Goal: Transaction & Acquisition: Purchase product/service

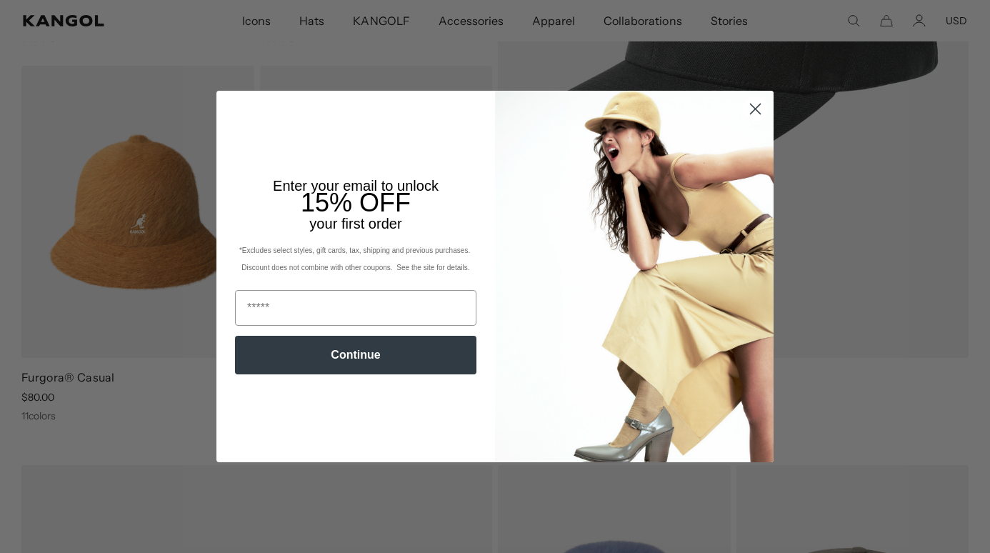
click at [757, 114] on circle "Close dialog" at bounding box center [756, 109] width 24 height 24
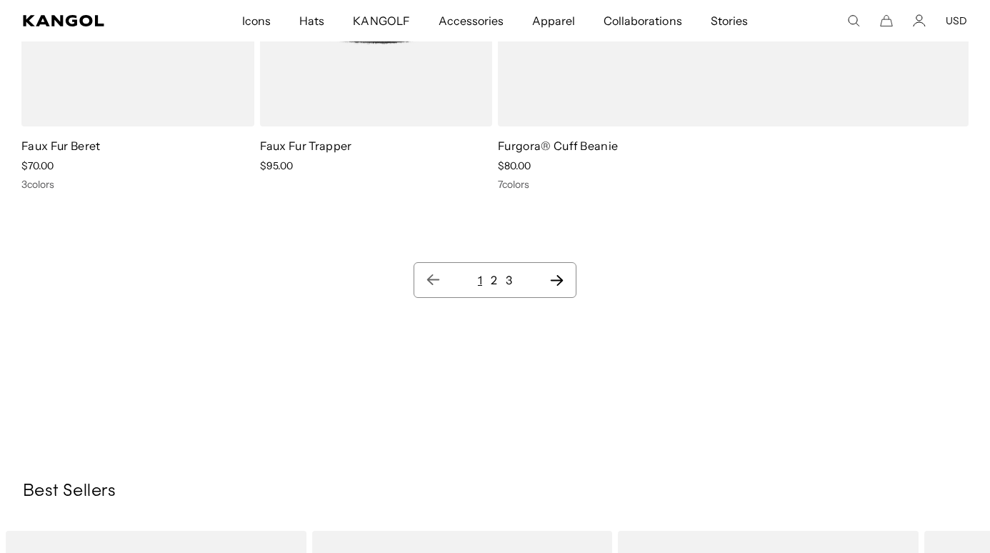
click at [559, 279] on icon "Next page" at bounding box center [556, 280] width 15 height 14
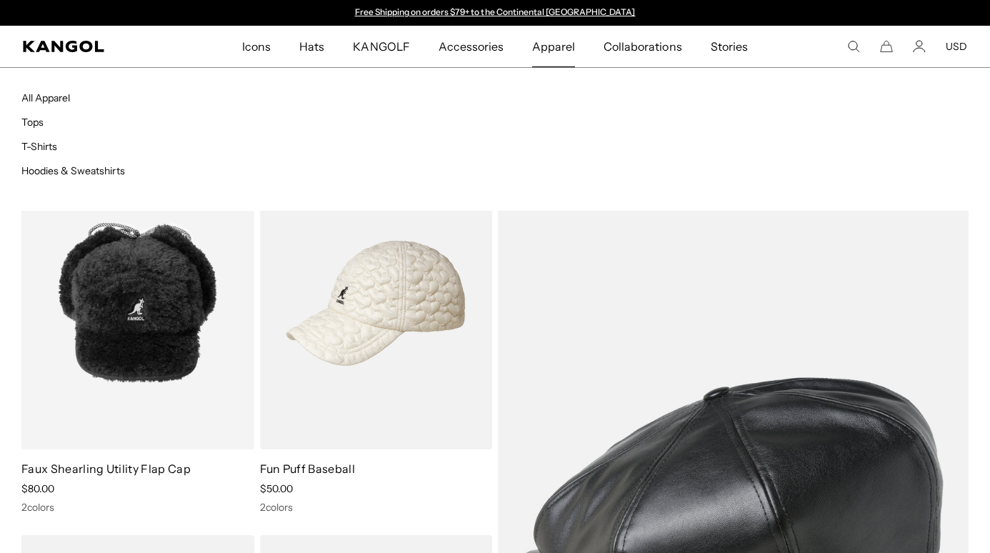
click at [553, 51] on span "Apparel" at bounding box center [553, 46] width 43 height 41
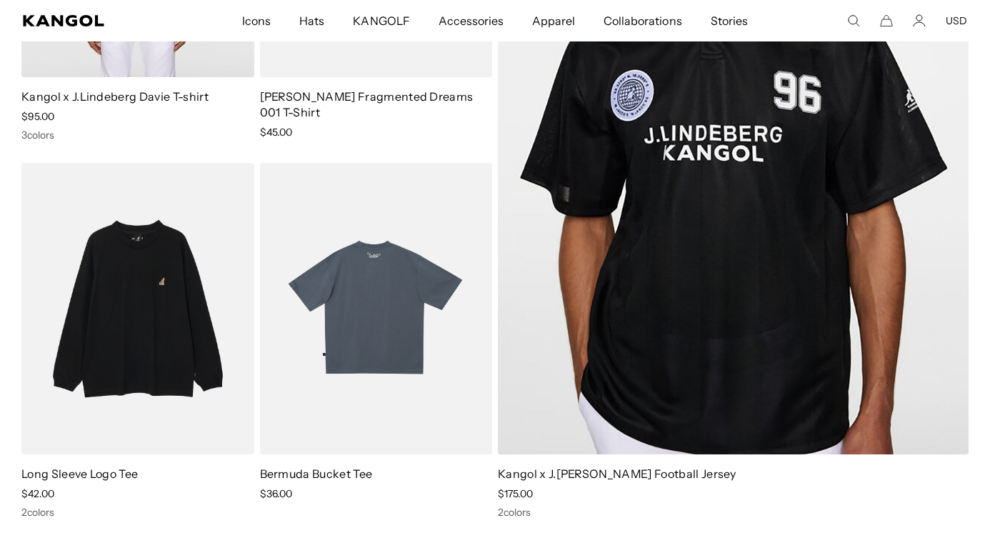
click at [374, 311] on img at bounding box center [376, 309] width 233 height 292
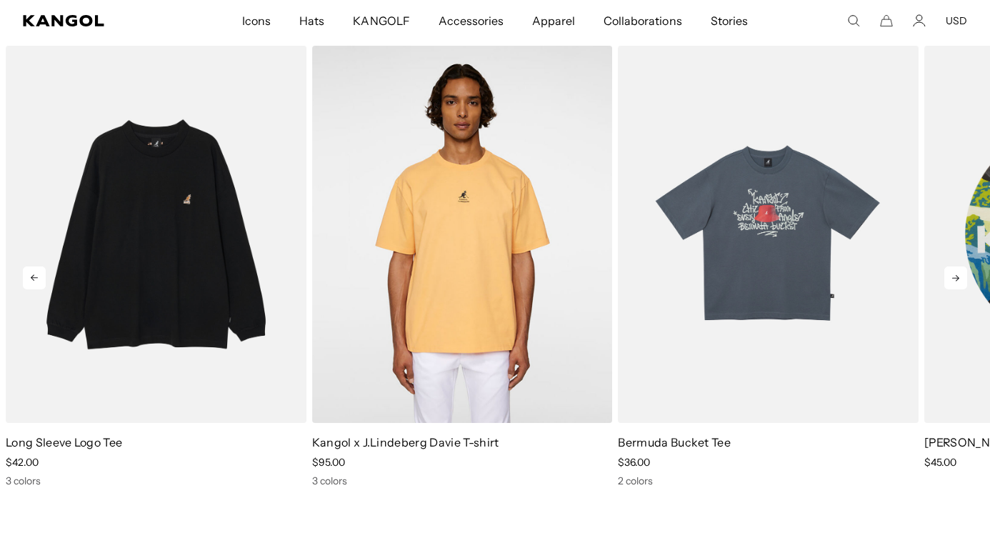
scroll to position [0, 294]
click at [952, 270] on icon at bounding box center [955, 277] width 23 height 23
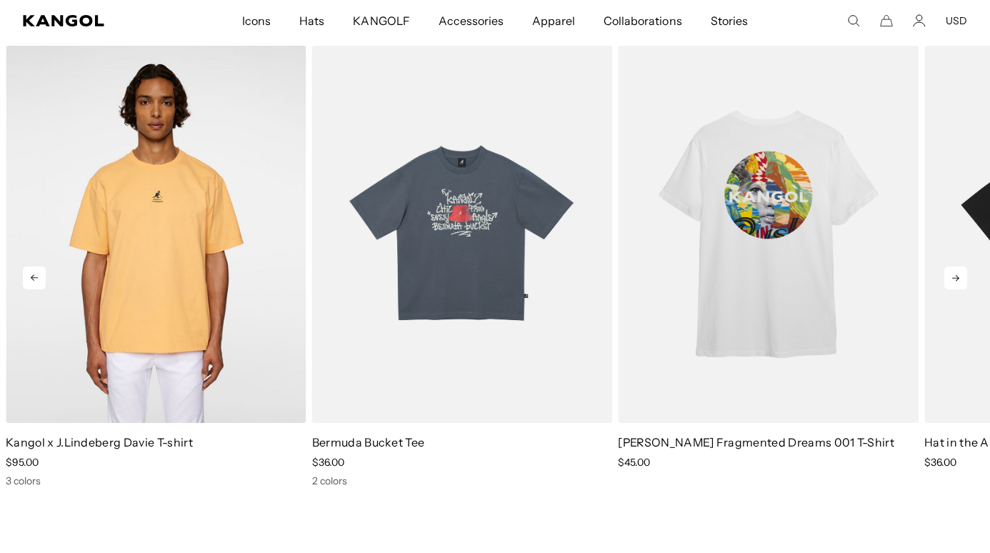
click at [954, 271] on icon at bounding box center [955, 277] width 23 height 23
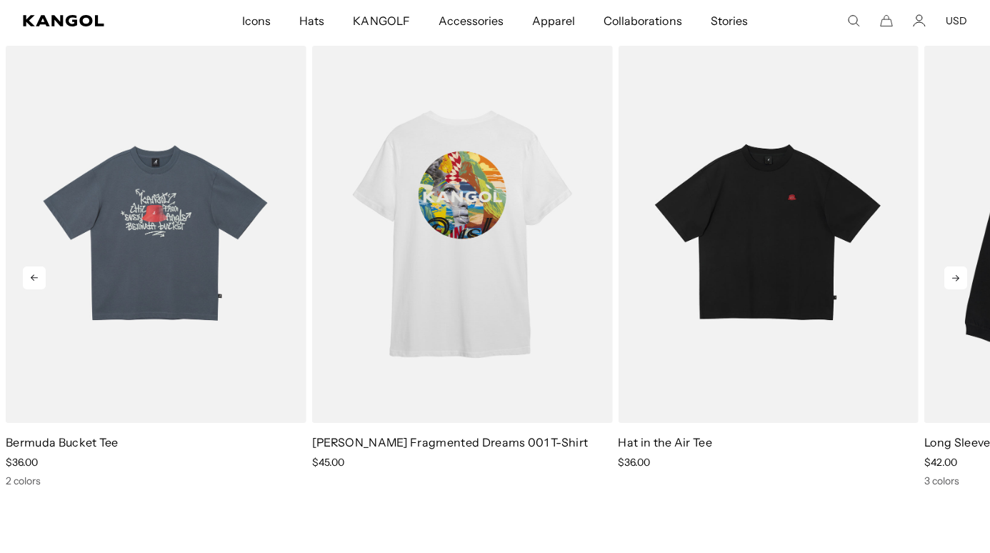
click at [954, 271] on icon at bounding box center [955, 277] width 23 height 23
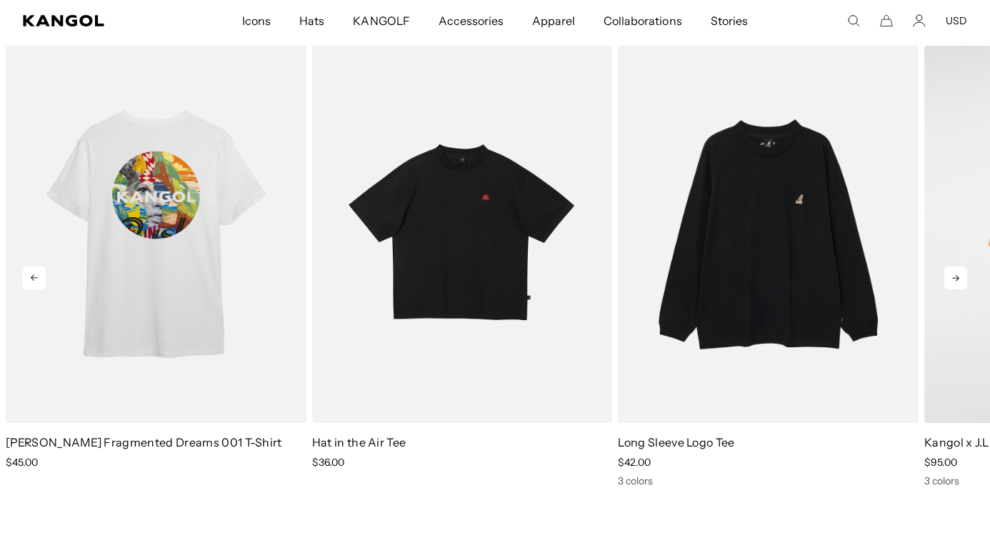
click at [954, 271] on icon at bounding box center [955, 277] width 23 height 23
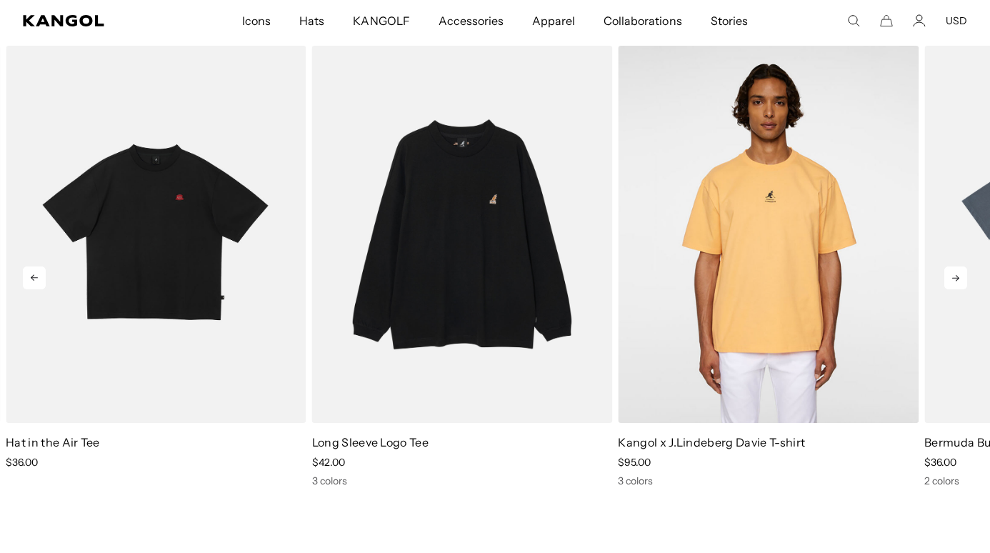
scroll to position [0, 0]
click at [954, 271] on icon at bounding box center [955, 277] width 23 height 23
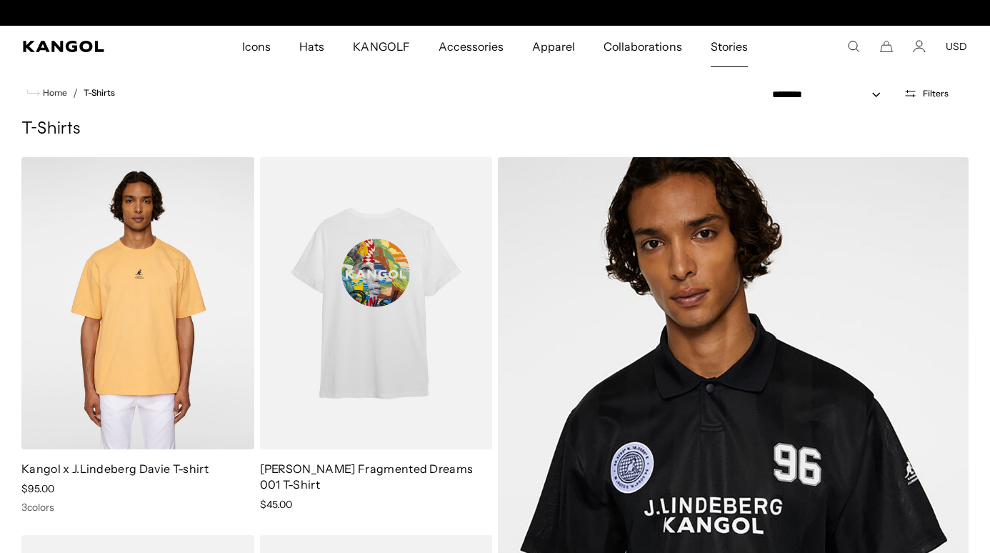
click at [739, 41] on span "Stories" at bounding box center [729, 46] width 37 height 41
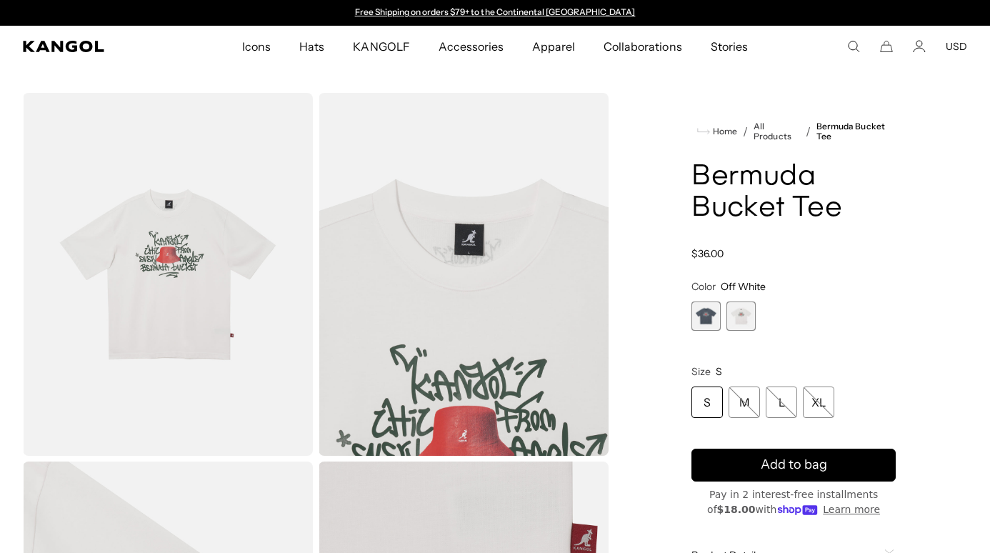
scroll to position [0, 294]
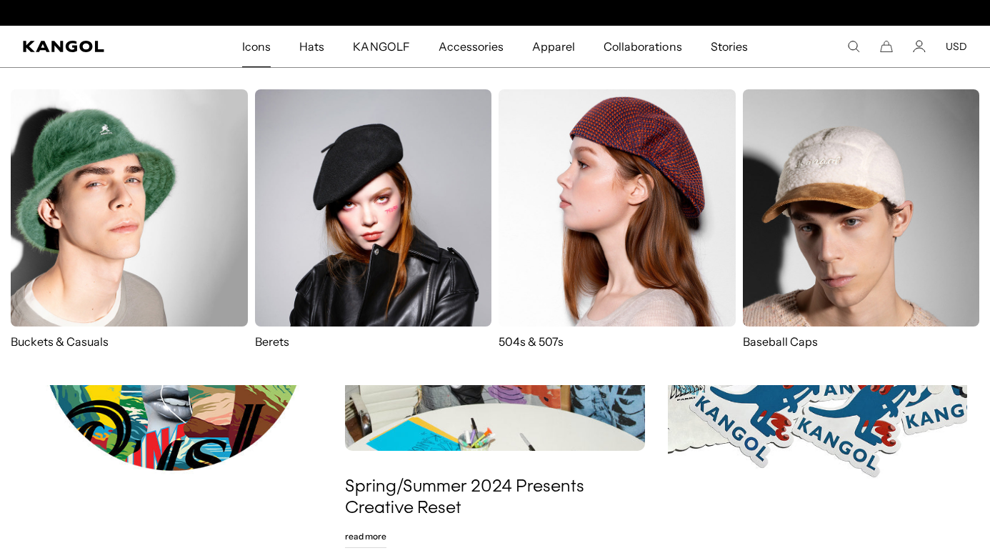
scroll to position [0, 294]
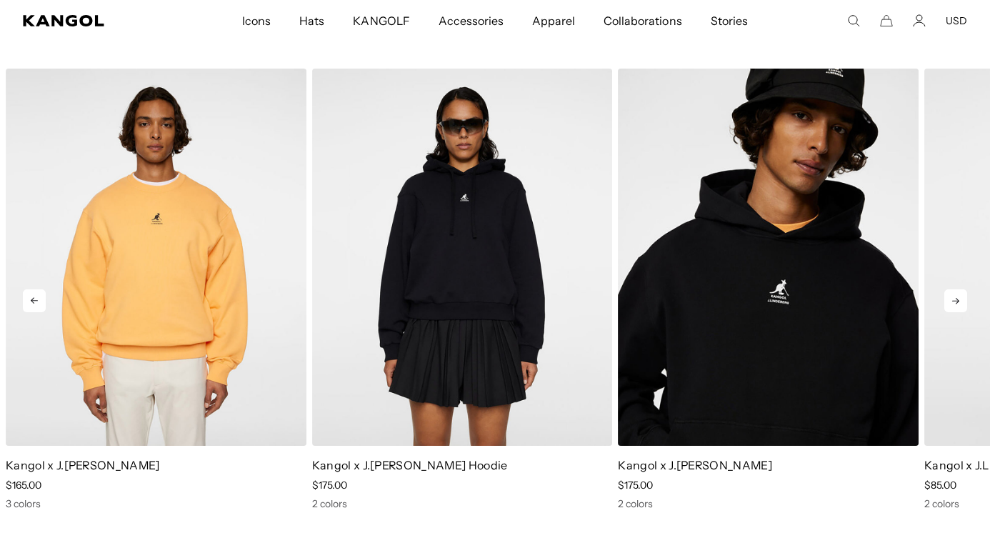
scroll to position [1282, 0]
click at [959, 301] on icon at bounding box center [955, 301] width 7 height 6
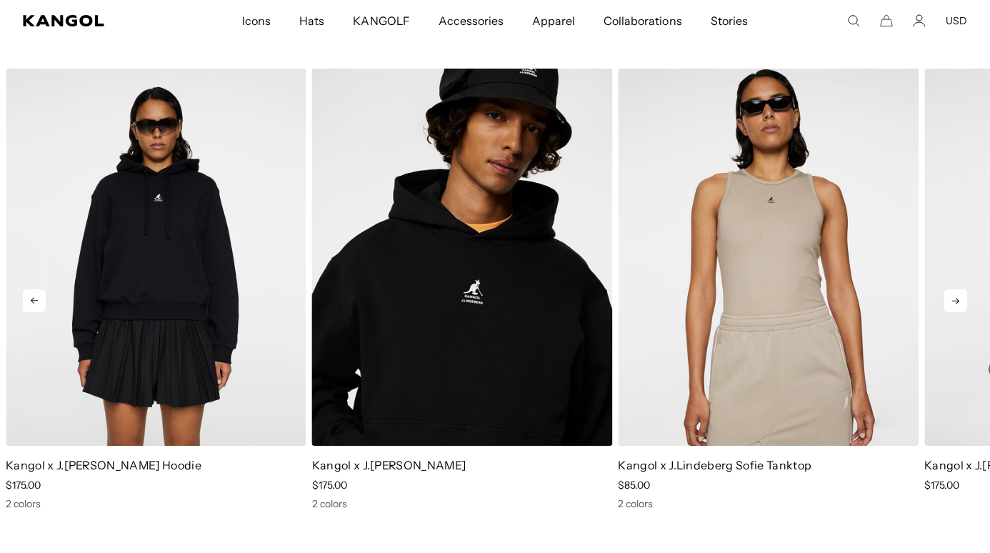
scroll to position [0, 294]
click at [959, 301] on icon at bounding box center [955, 301] width 7 height 6
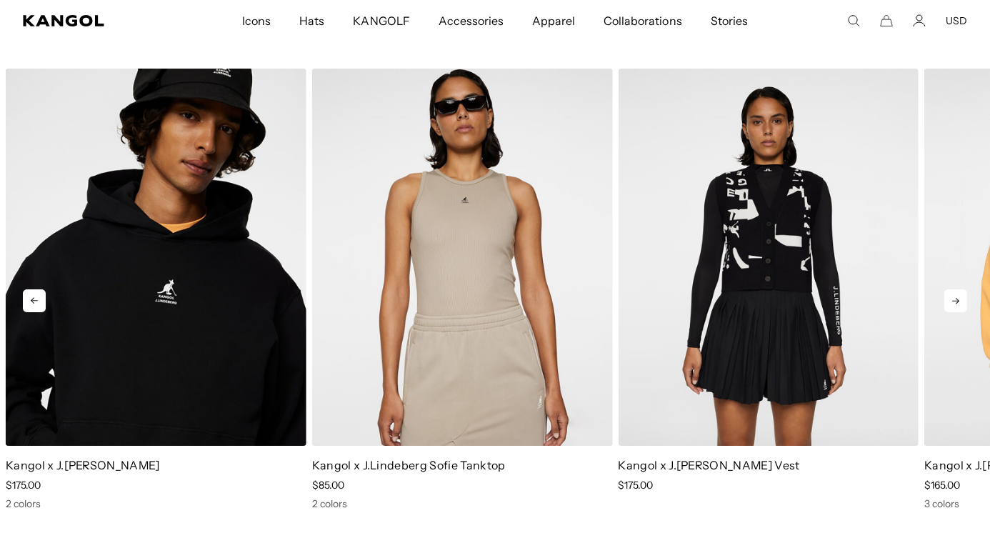
click at [959, 301] on icon at bounding box center [955, 301] width 7 height 6
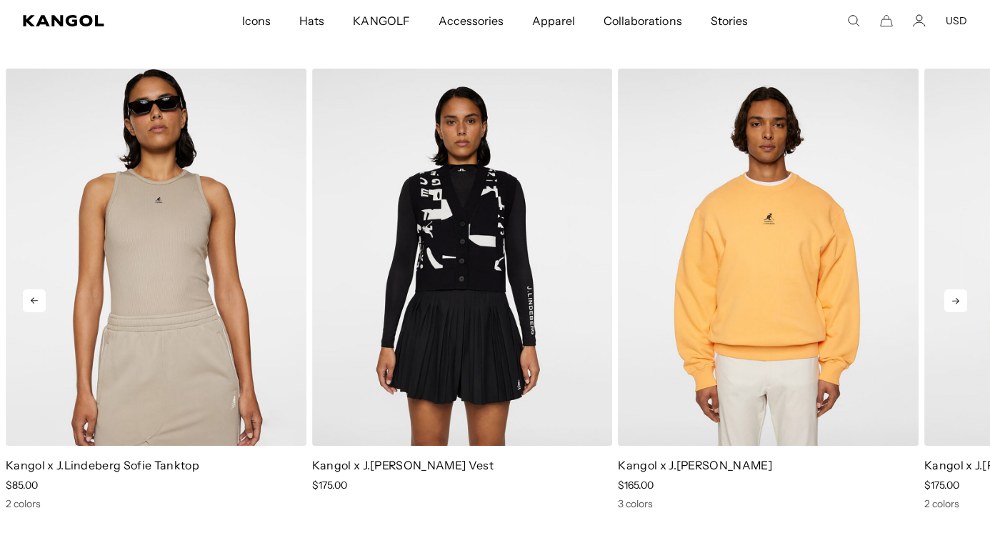
click at [959, 301] on icon at bounding box center [955, 301] width 7 height 6
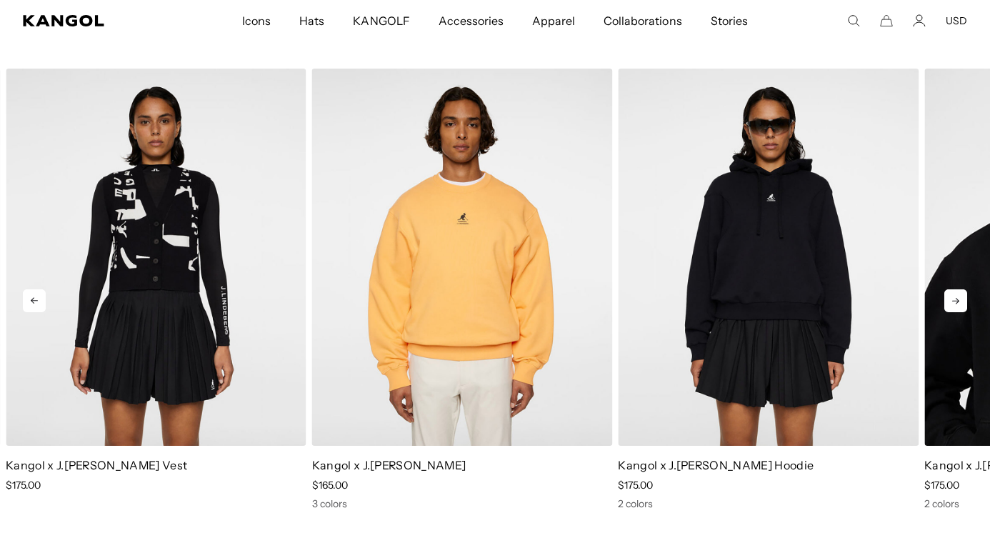
click at [959, 301] on icon at bounding box center [955, 301] width 7 height 6
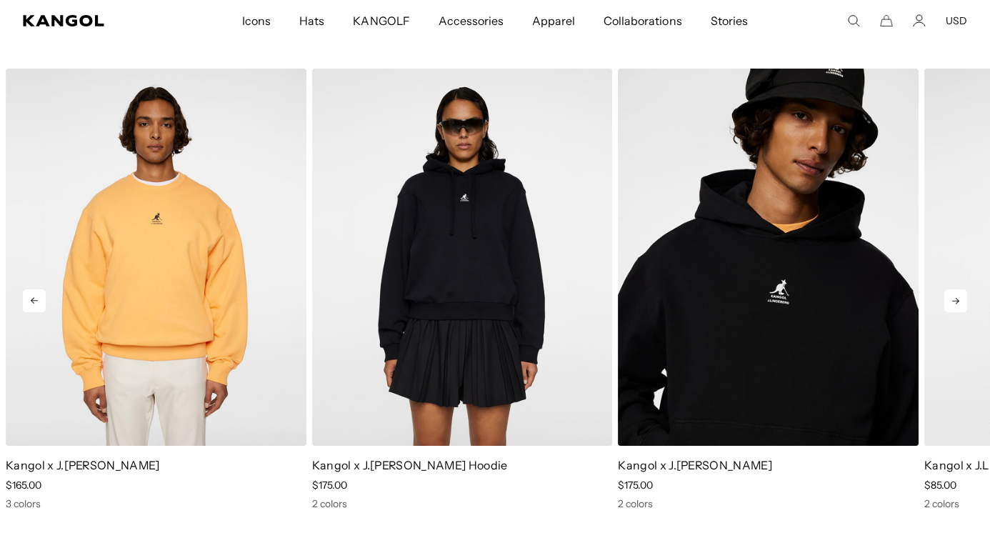
scroll to position [0, 0]
click at [959, 301] on icon at bounding box center [955, 301] width 7 height 6
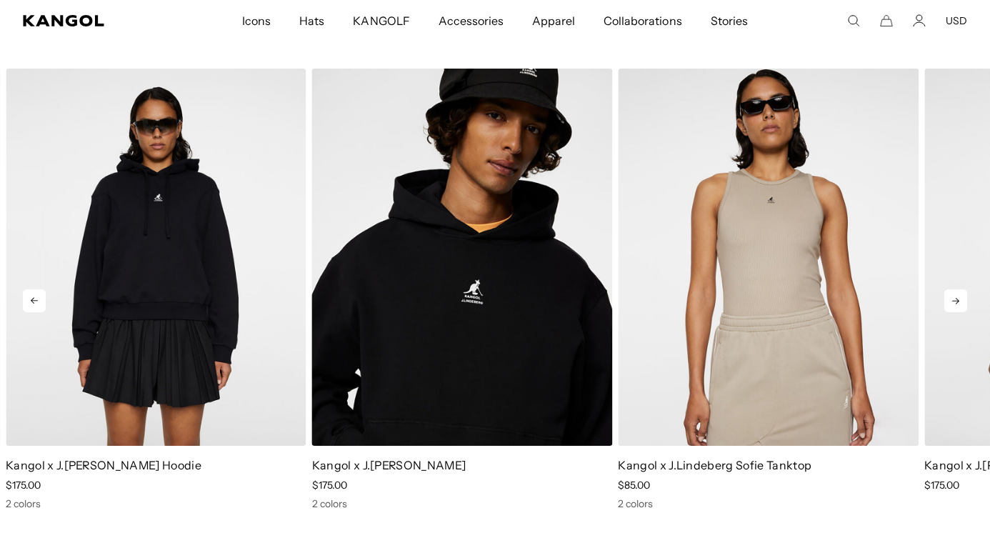
click at [959, 301] on icon at bounding box center [955, 301] width 7 height 6
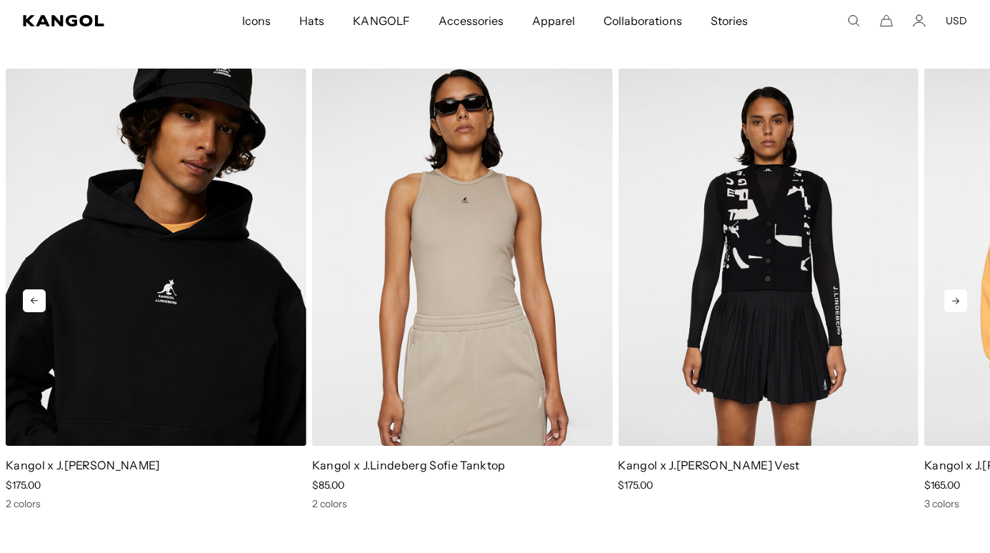
click at [959, 301] on icon at bounding box center [955, 301] width 7 height 6
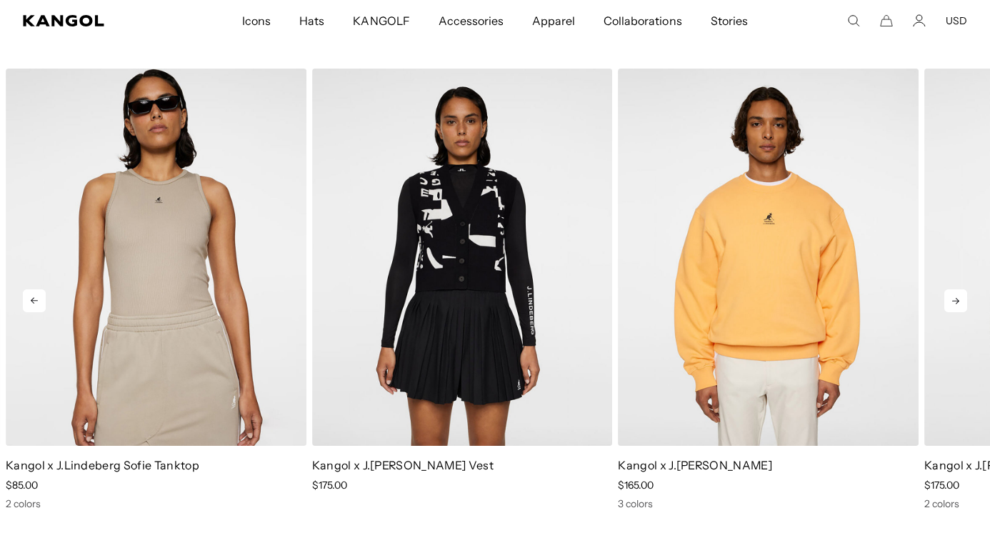
click at [959, 301] on icon at bounding box center [955, 301] width 7 height 6
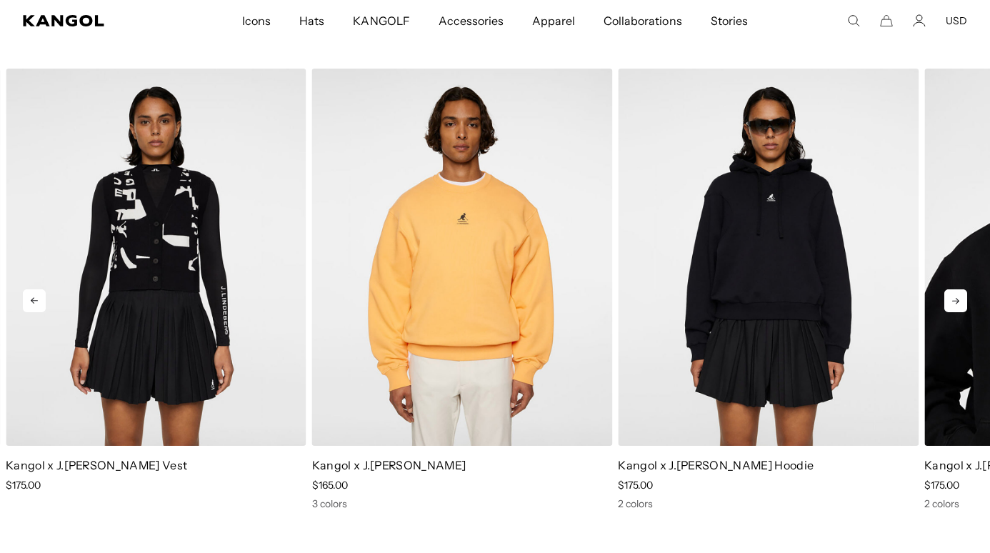
click at [959, 301] on icon at bounding box center [955, 301] width 7 height 6
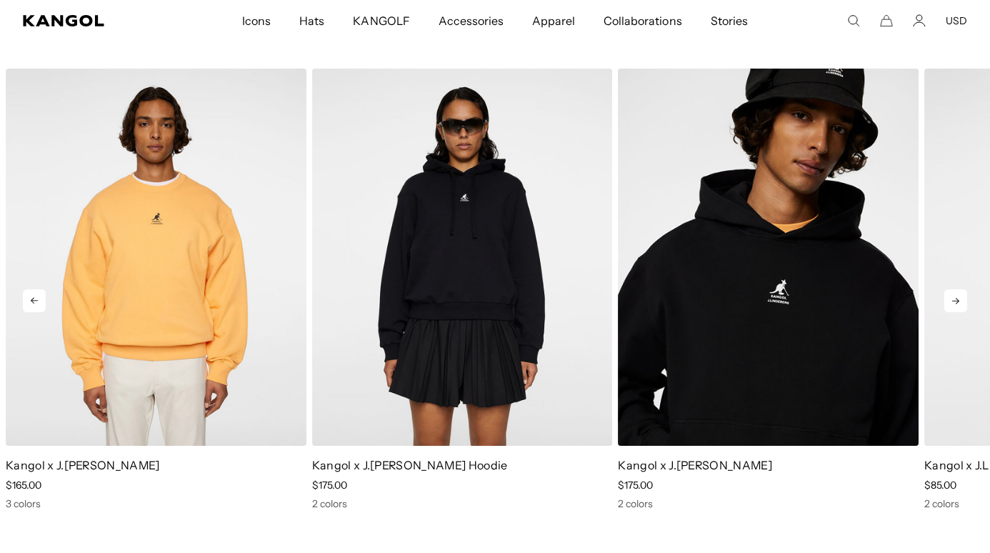
scroll to position [0, 294]
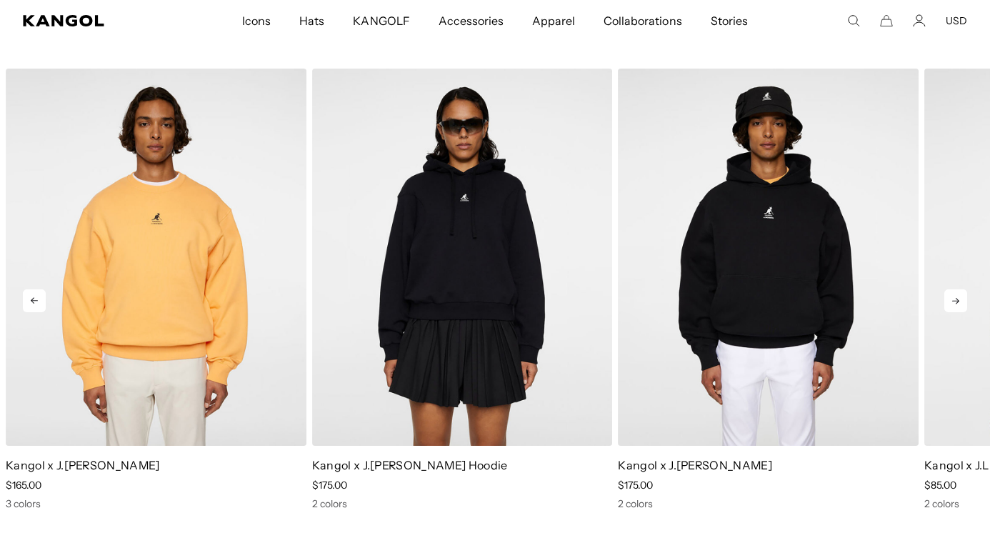
click at [839, 289] on img "3 of 5" at bounding box center [768, 257] width 301 height 377
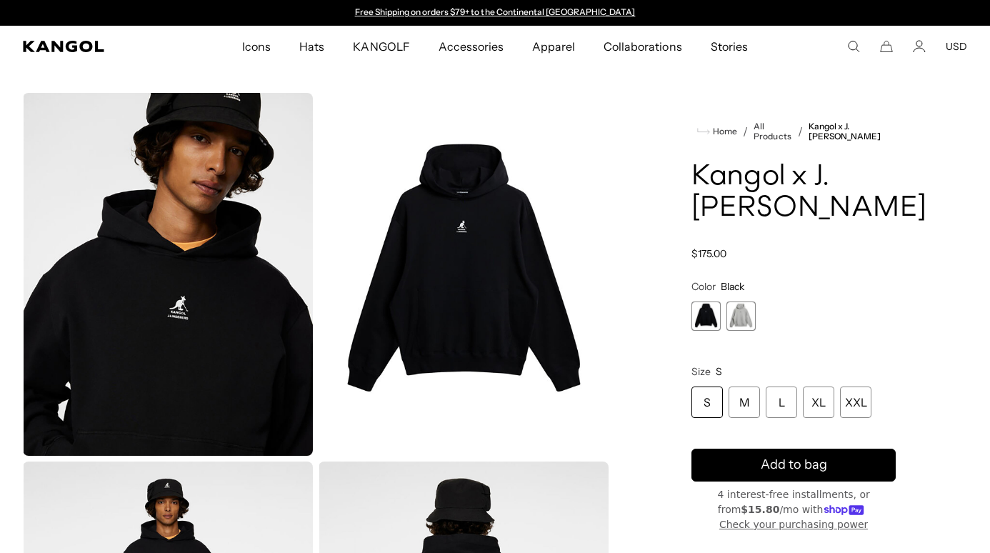
click at [737, 331] on span "2 of 2" at bounding box center [741, 315] width 29 height 29
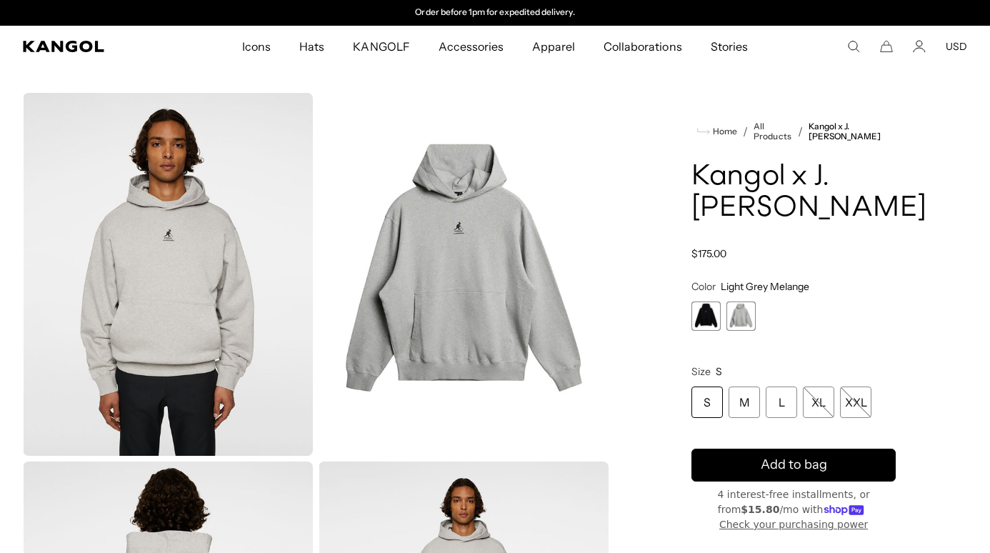
click at [699, 331] on span "1 of 2" at bounding box center [706, 315] width 29 height 29
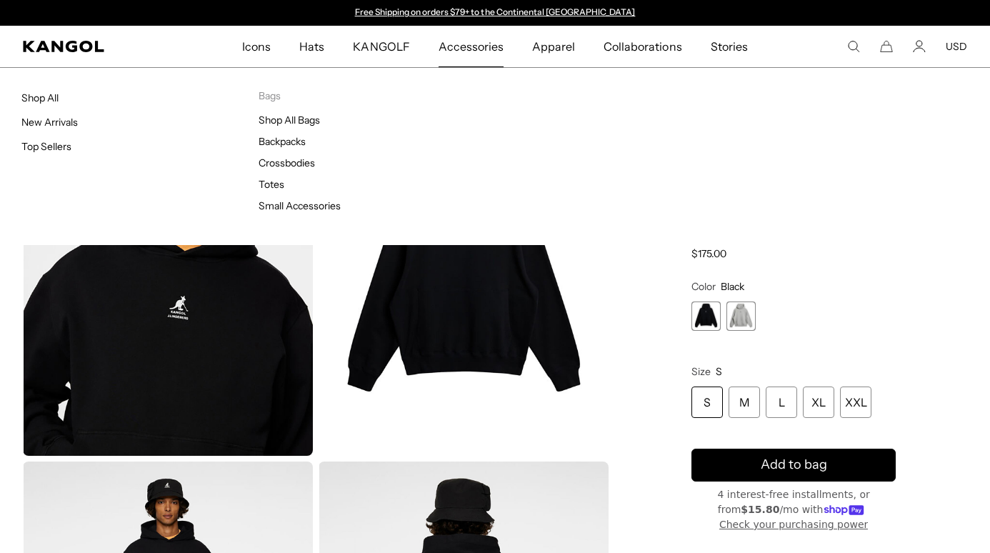
click at [463, 53] on span "Accessories" at bounding box center [471, 46] width 65 height 41
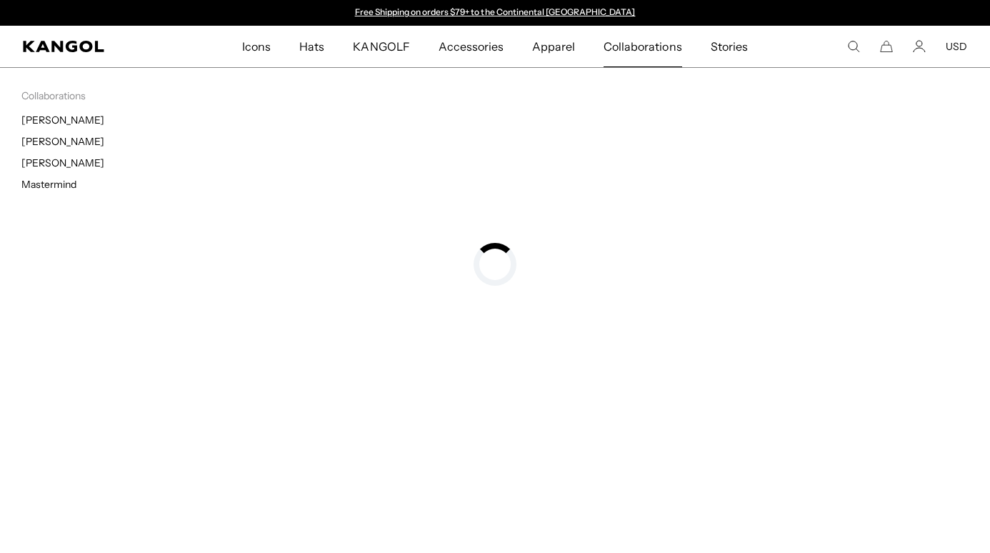
click at [649, 46] on span "Collaborations" at bounding box center [643, 46] width 78 height 41
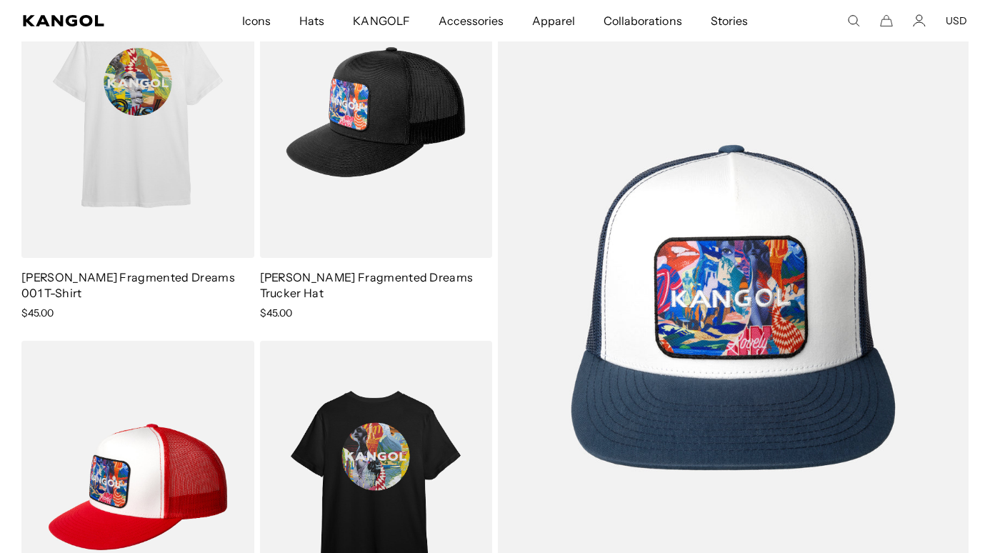
scroll to position [945, 0]
